Goal: Check status: Check status

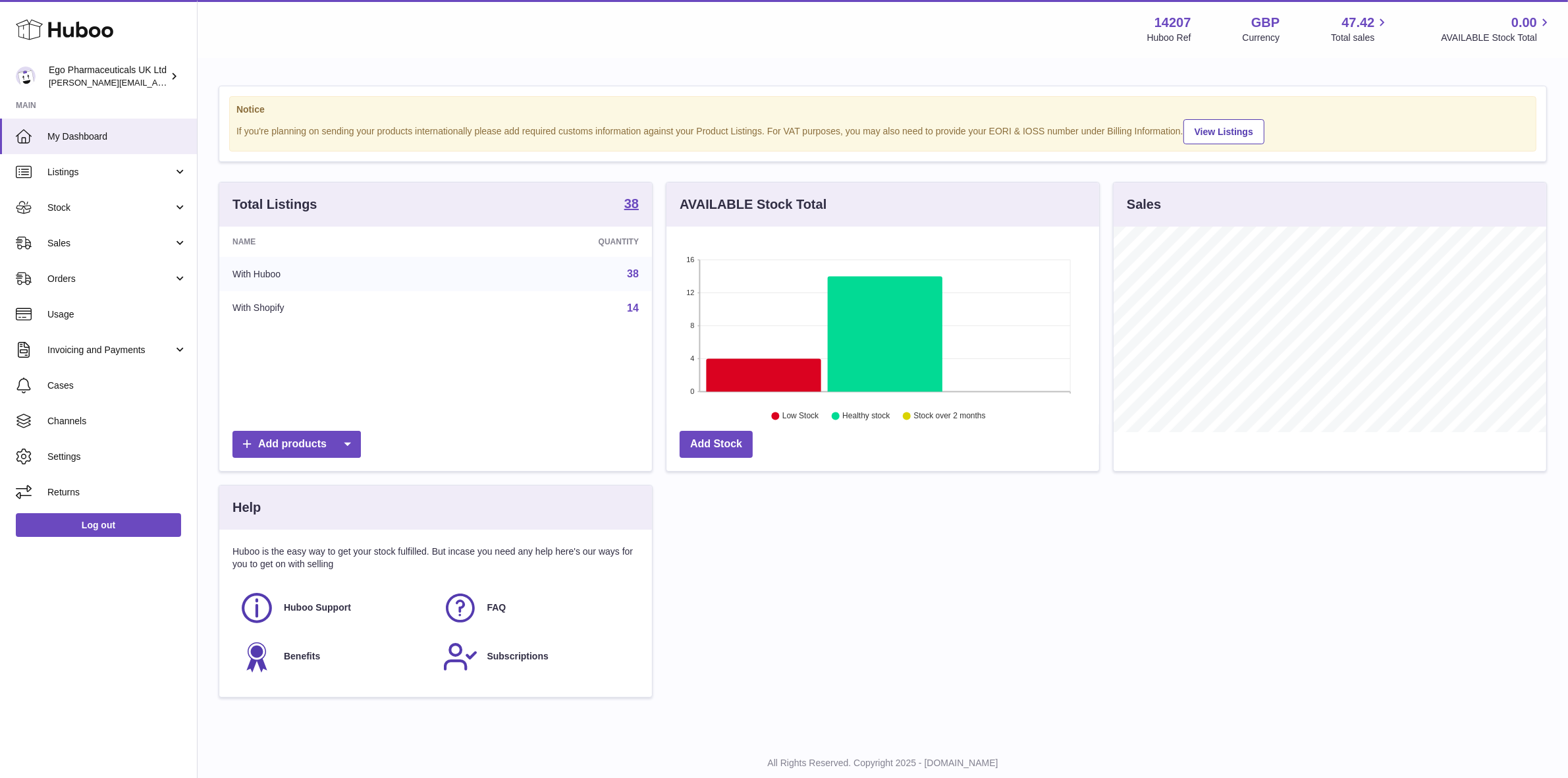
scroll to position [658385, 658038]
click at [55, 273] on span "Orders" at bounding box center [111, 279] width 126 height 12
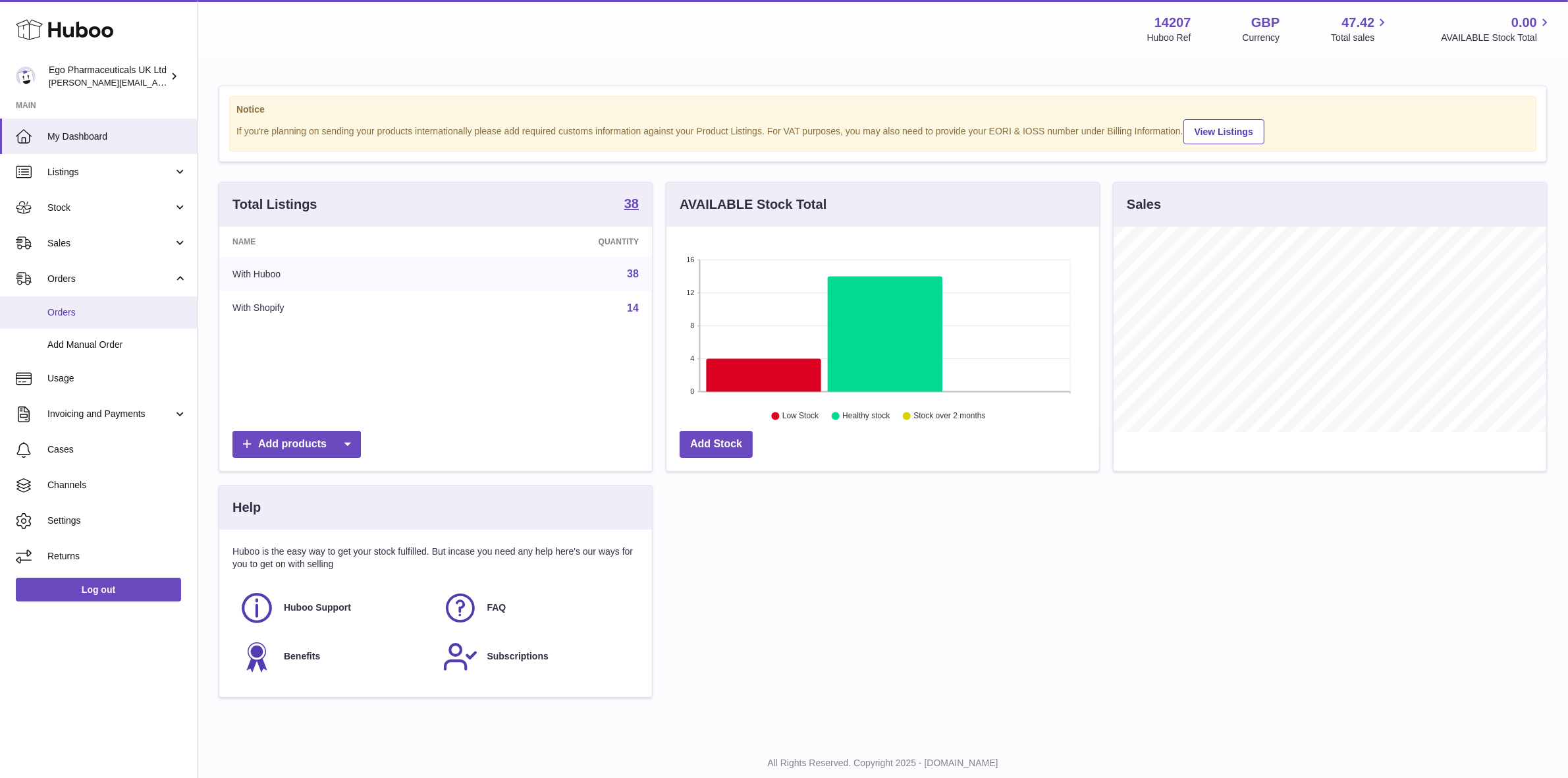
click at [53, 312] on span "Orders" at bounding box center [117, 313] width 140 height 12
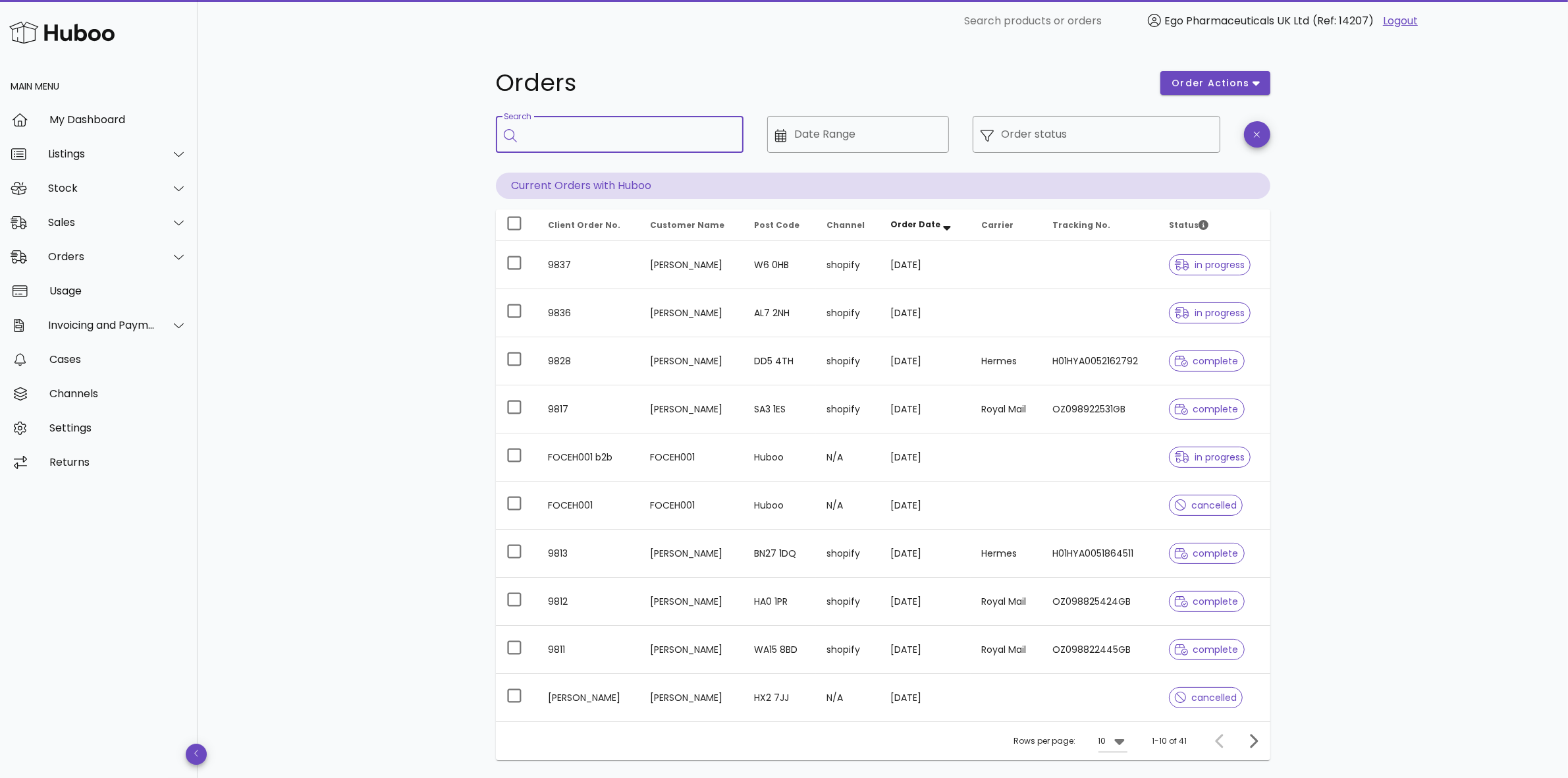
click at [553, 129] on input "Search" at bounding box center [628, 134] width 208 height 21
type input "****"
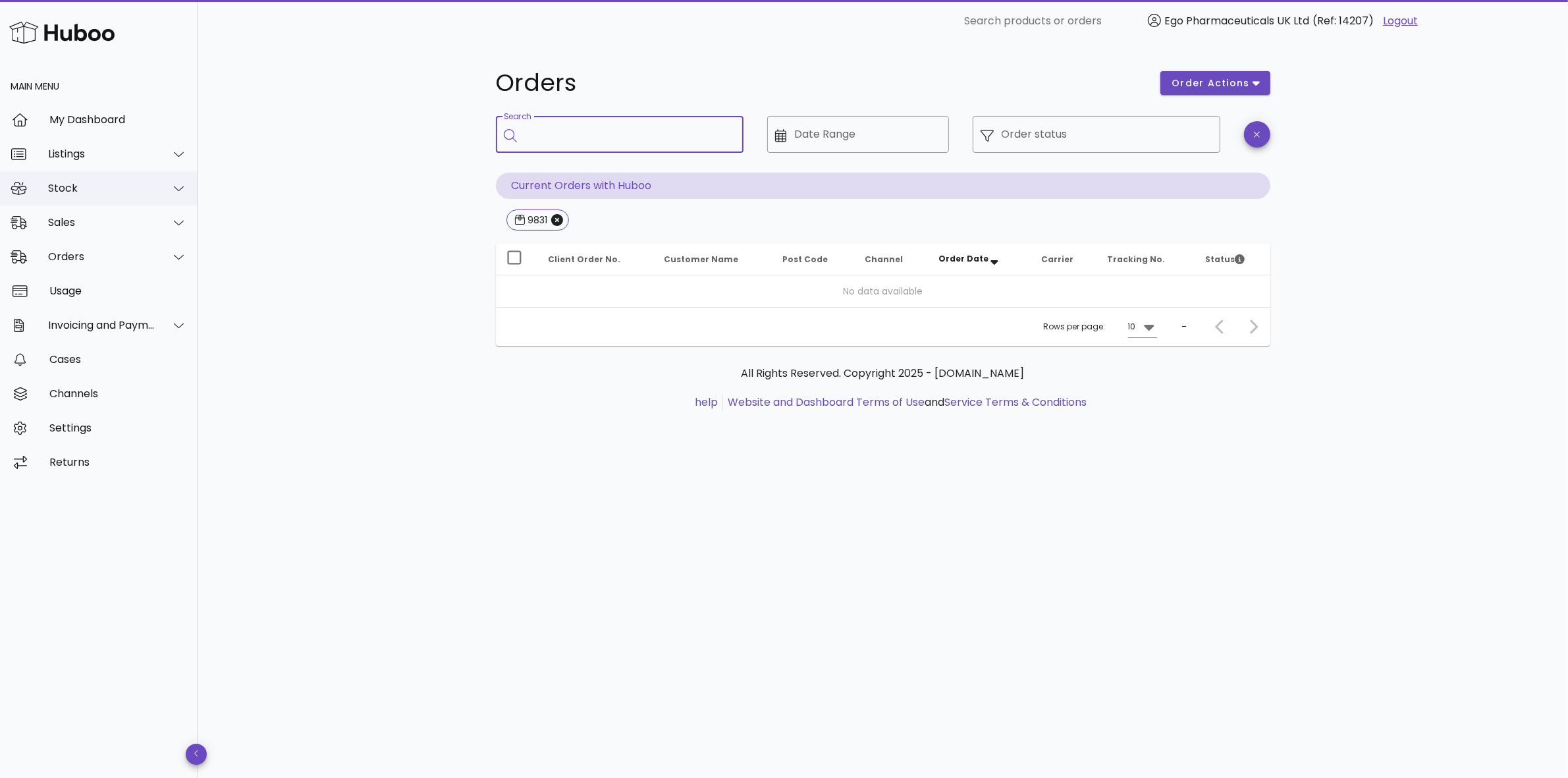
click at [62, 179] on div "Stock" at bounding box center [98, 188] width 197 height 35
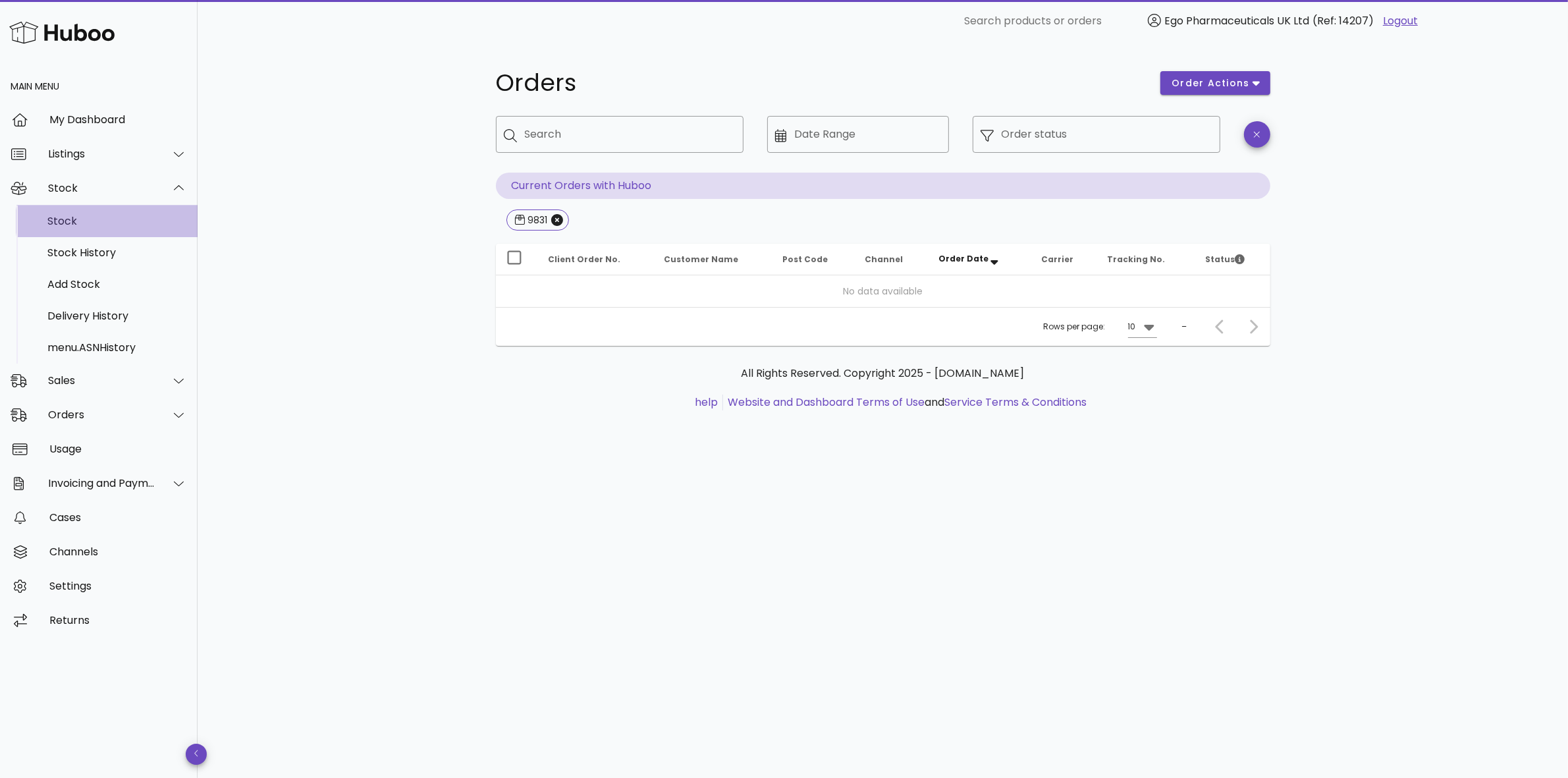
click at [63, 224] on div "Stock" at bounding box center [117, 221] width 140 height 12
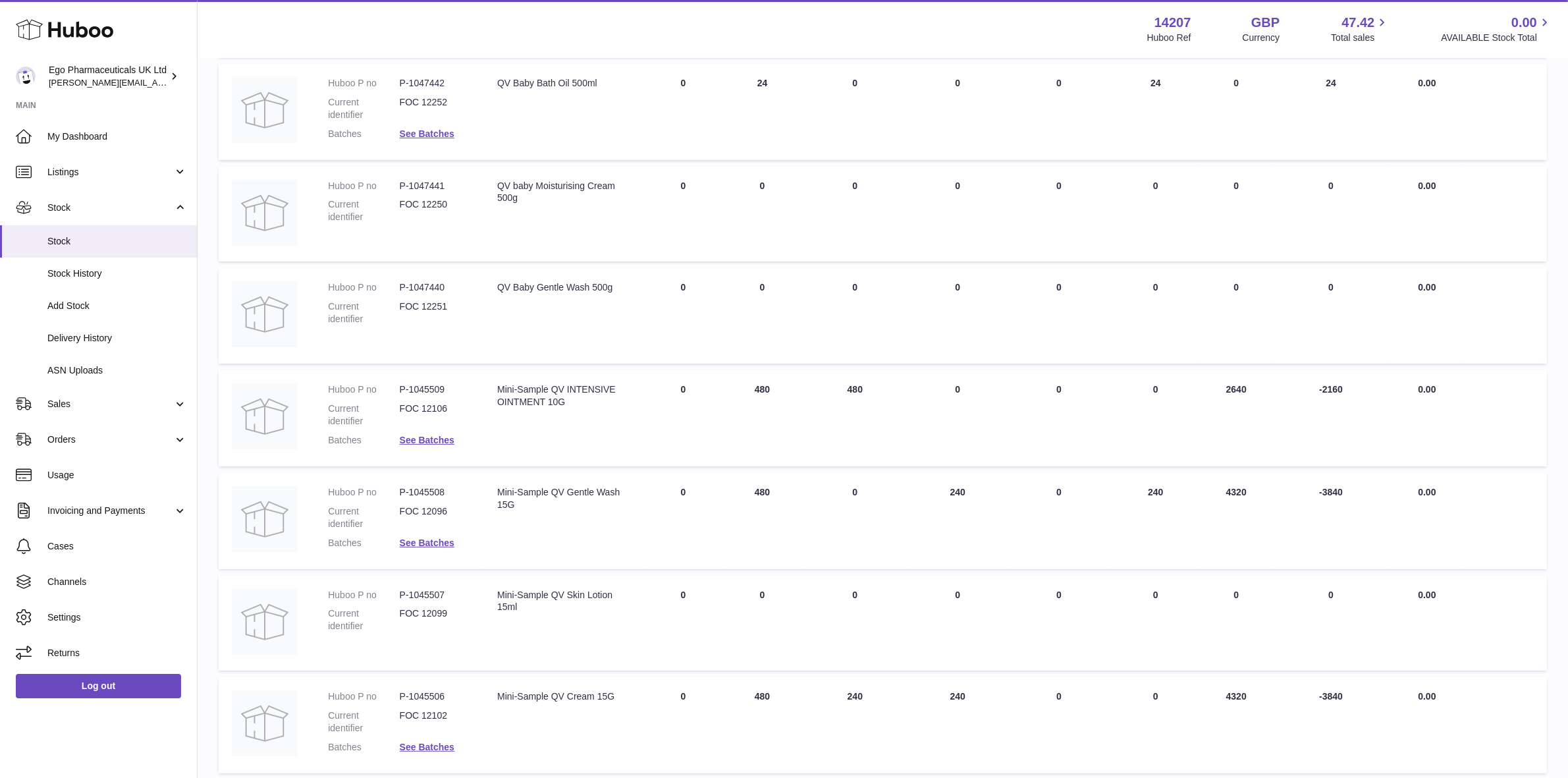
scroll to position [576, 0]
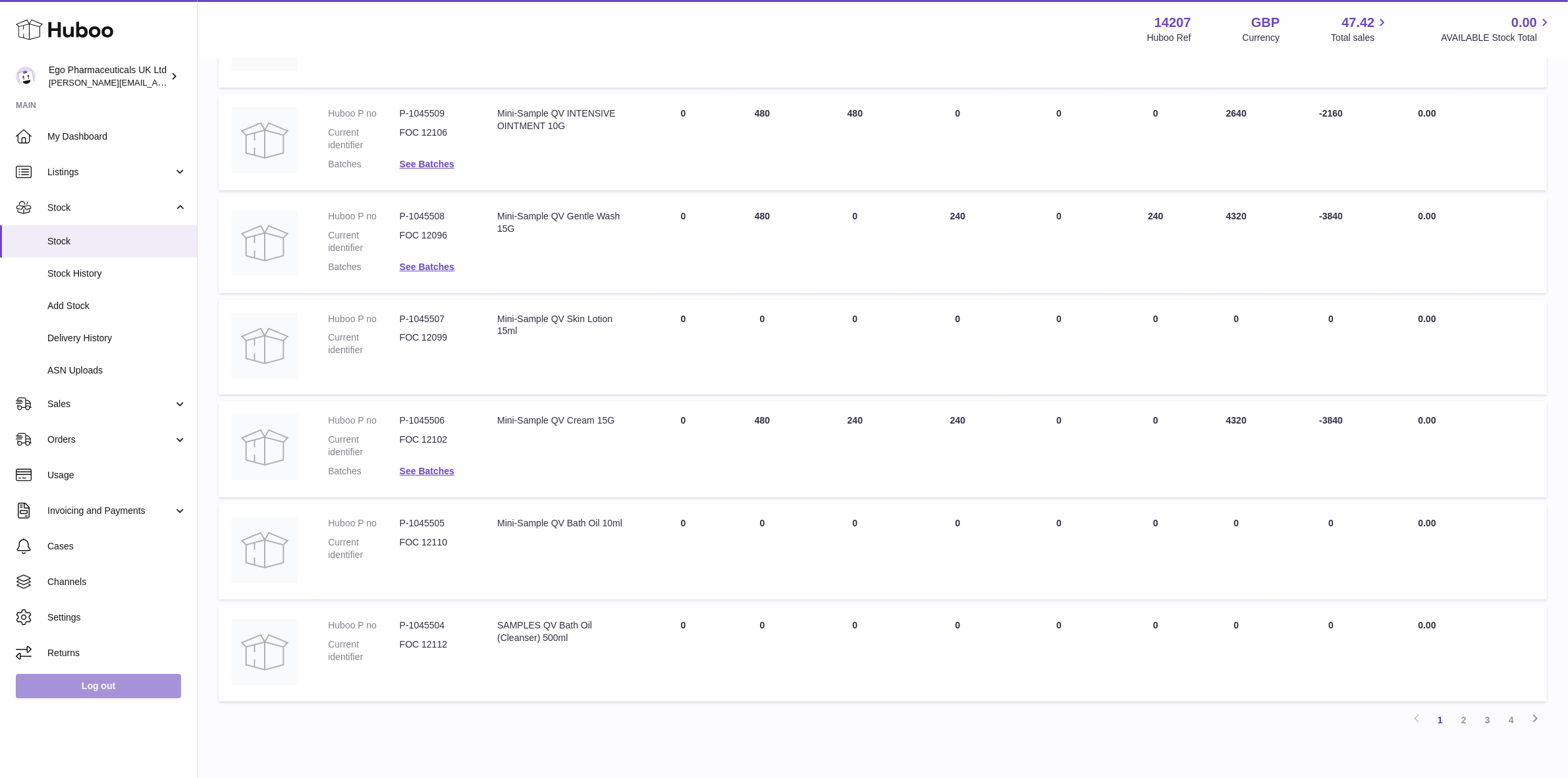
click at [81, 688] on link "Log out" at bounding box center [98, 685] width 165 height 24
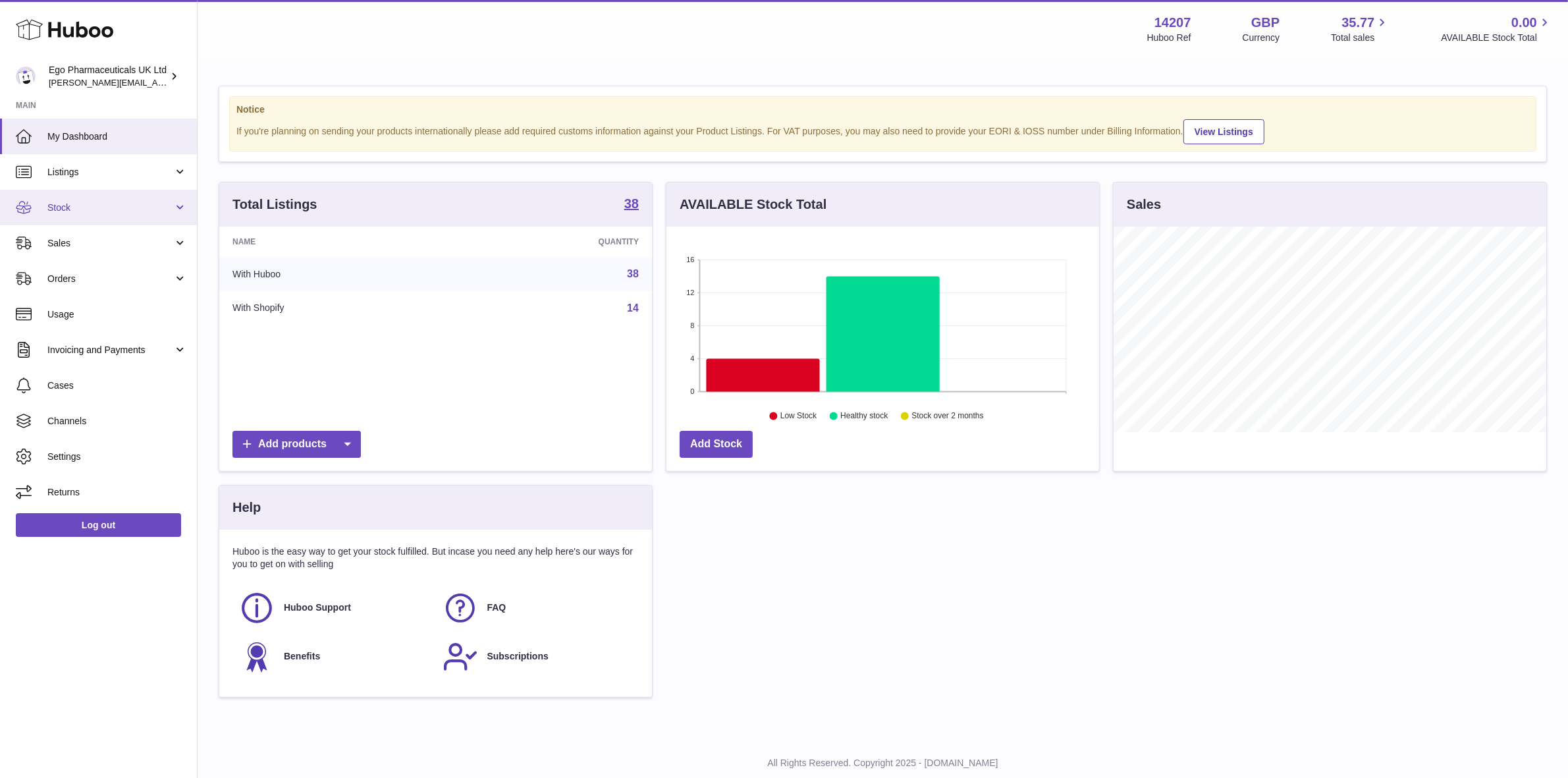
click at [92, 206] on span "Stock" at bounding box center [111, 207] width 126 height 12
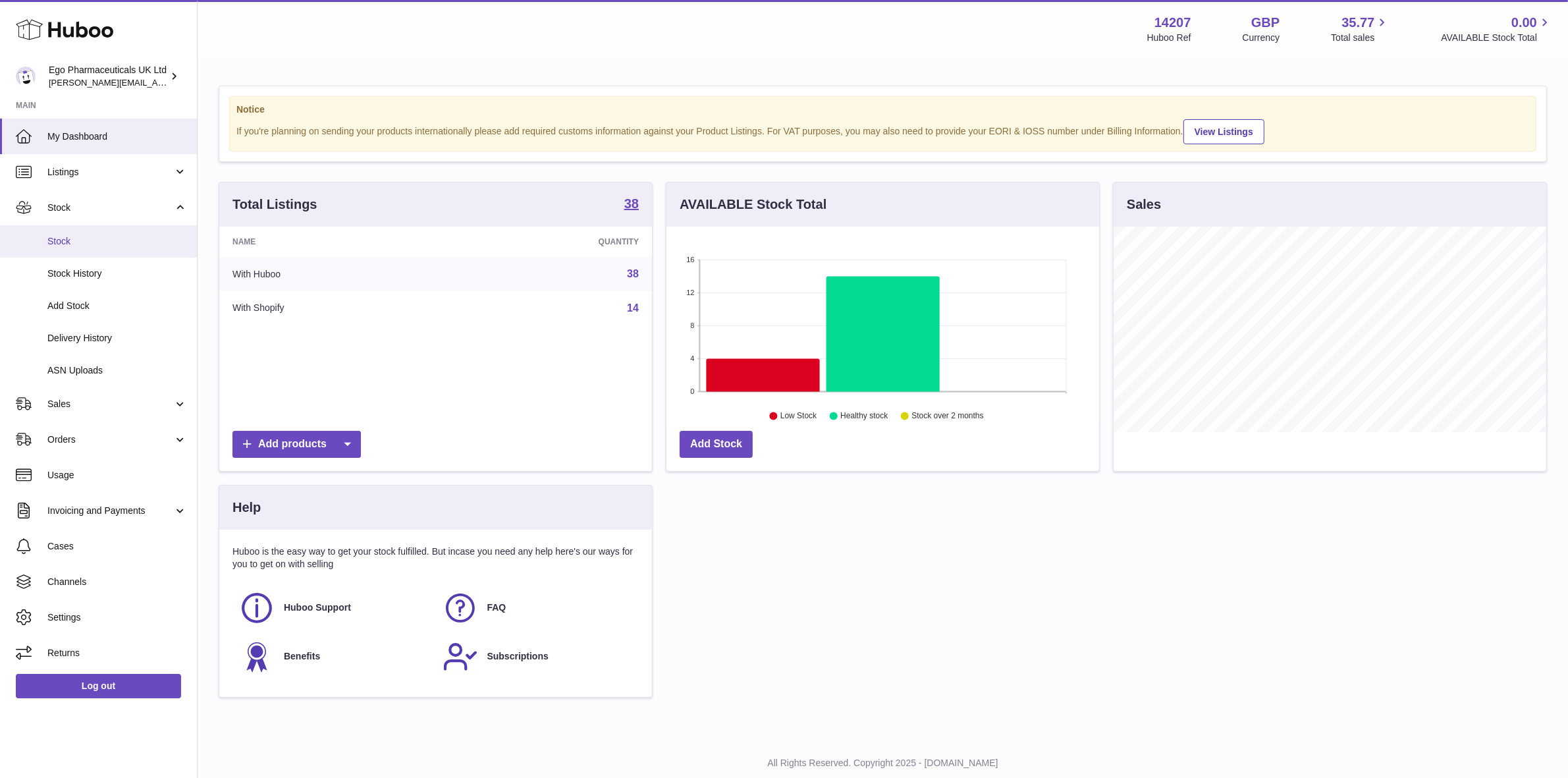
click at [84, 245] on span "Stock" at bounding box center [117, 241] width 140 height 12
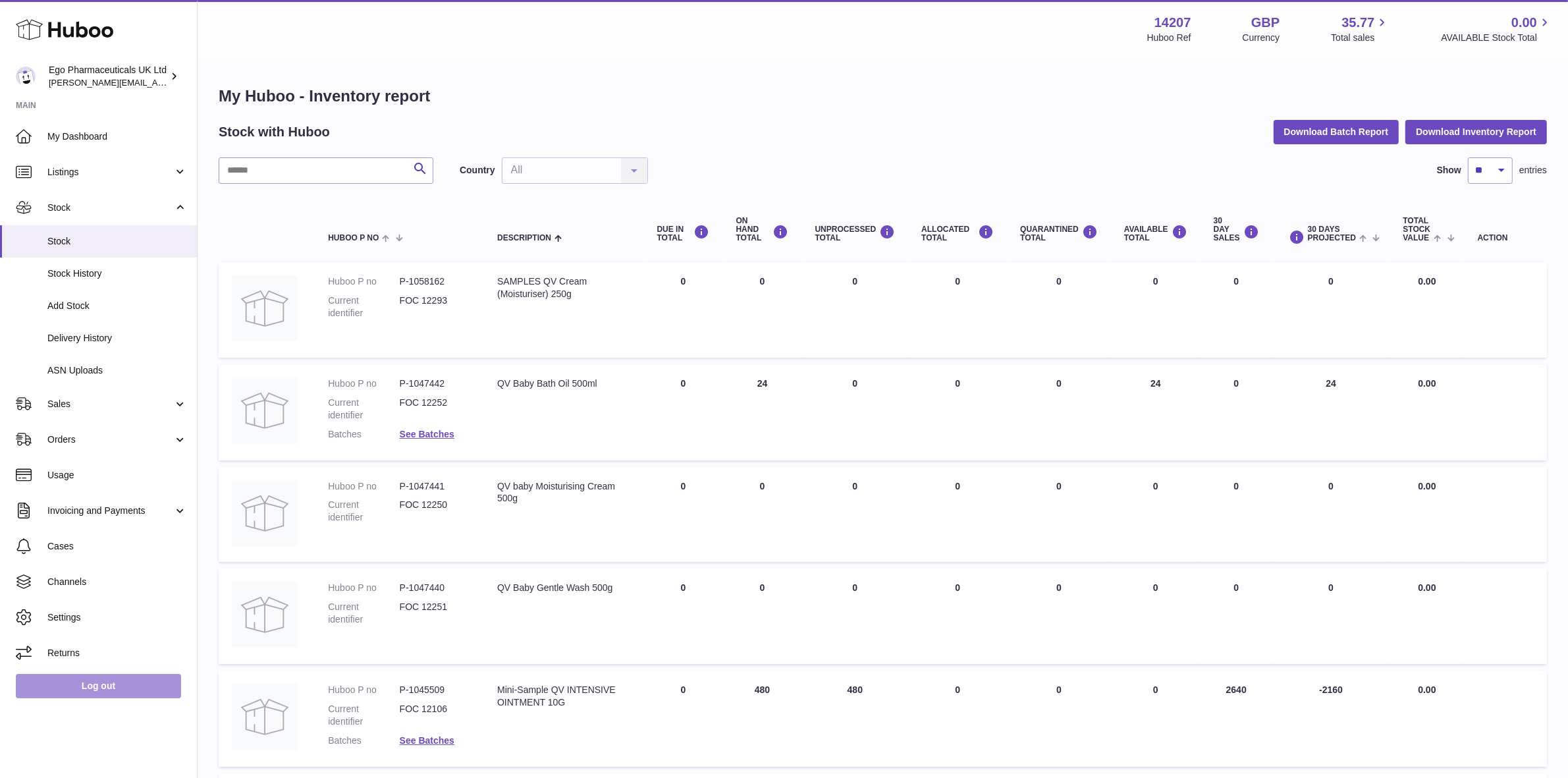
click at [85, 686] on link "Log out" at bounding box center [98, 685] width 165 height 24
